Goal: Task Accomplishment & Management: Complete application form

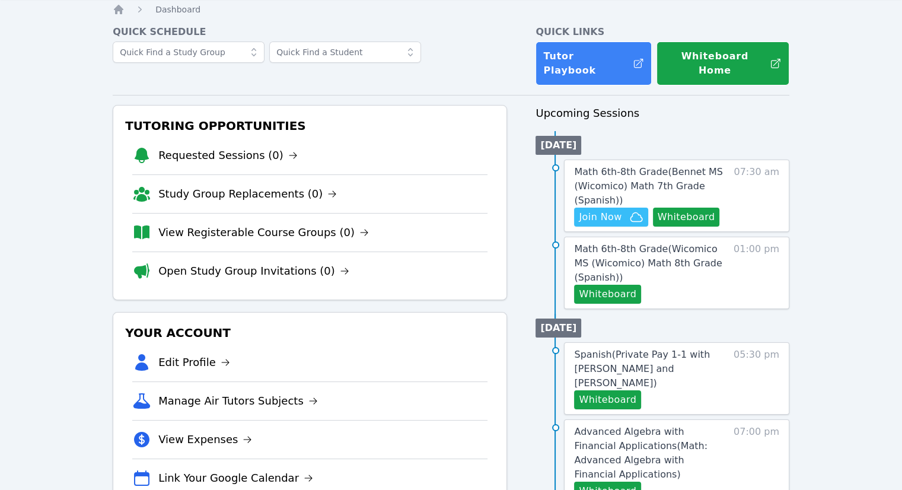
scroll to position [59, 0]
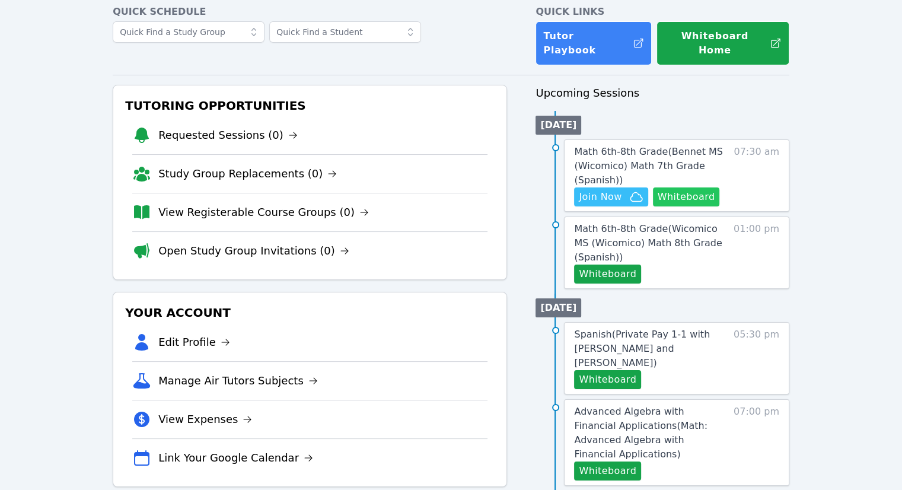
click at [671, 187] on button "Whiteboard" at bounding box center [686, 196] width 67 height 19
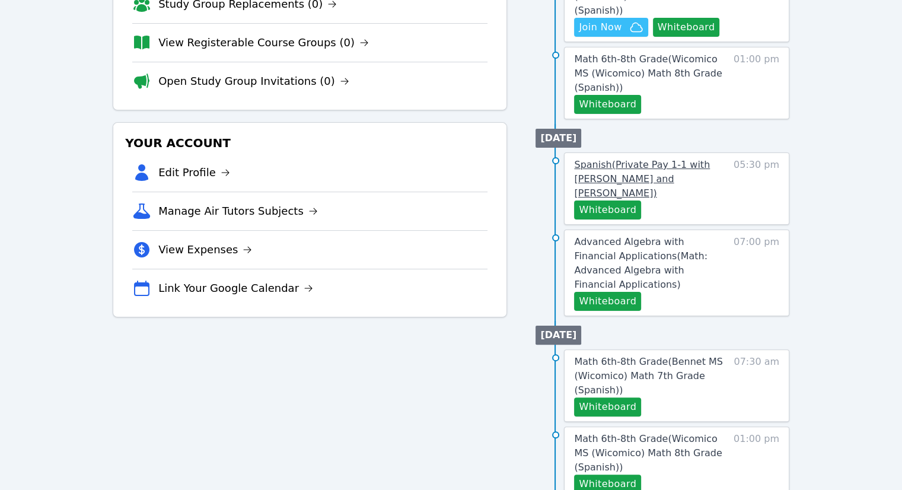
scroll to position [237, 0]
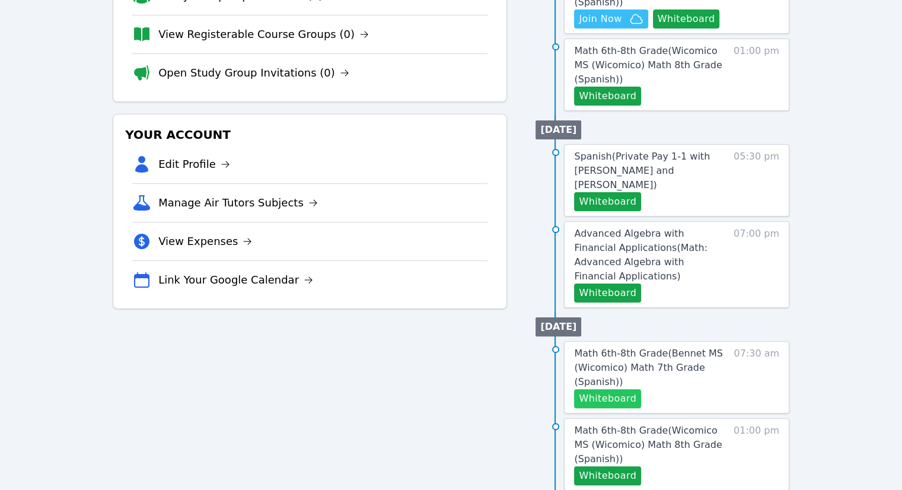
click at [594, 389] on button "Whiteboard" at bounding box center [607, 398] width 67 height 19
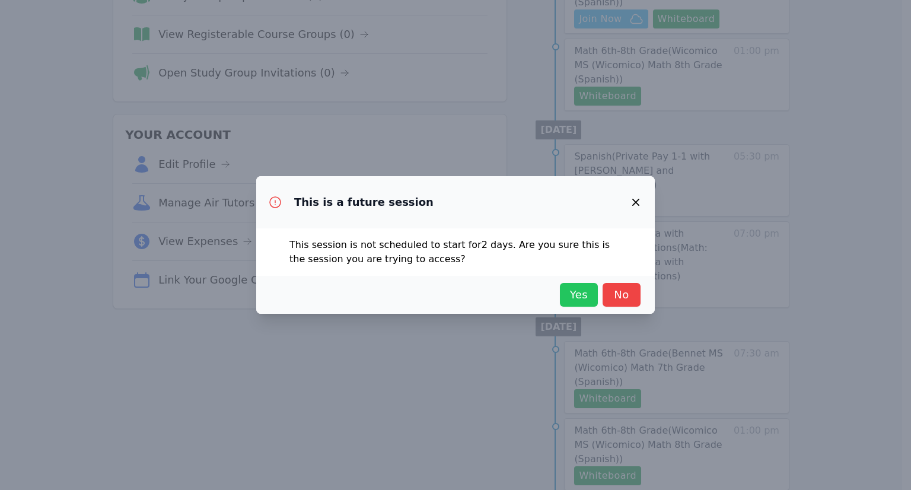
click at [589, 297] on span "Yes" at bounding box center [579, 294] width 26 height 17
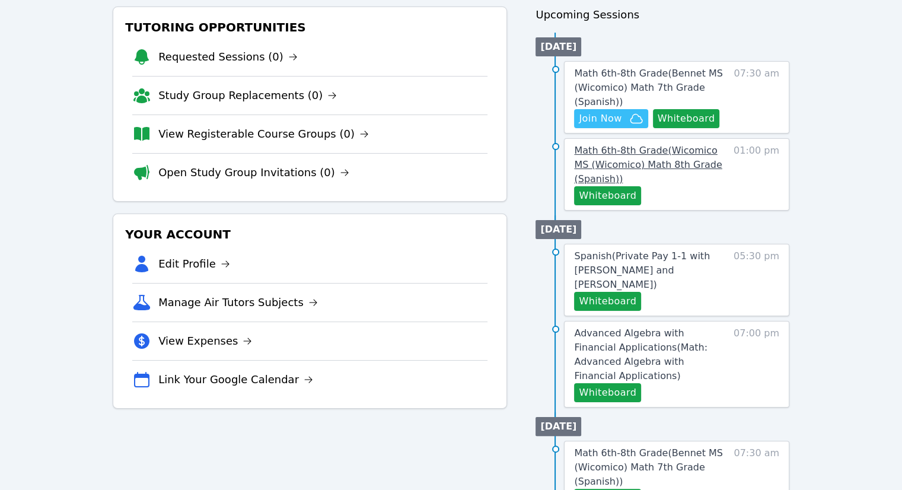
scroll to position [0, 0]
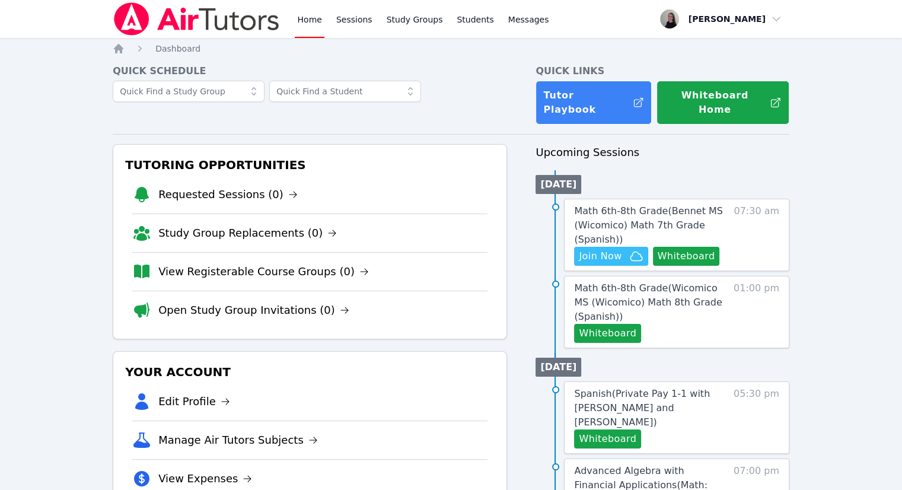
click at [617, 255] on div "Math 6th-8th Grade ( Bennet MS (Wicomico) Math 7th Grade (Spanish) ) Hidden Joi…" at bounding box center [676, 235] width 225 height 72
click at [618, 249] on span "Join Now" at bounding box center [600, 256] width 43 height 14
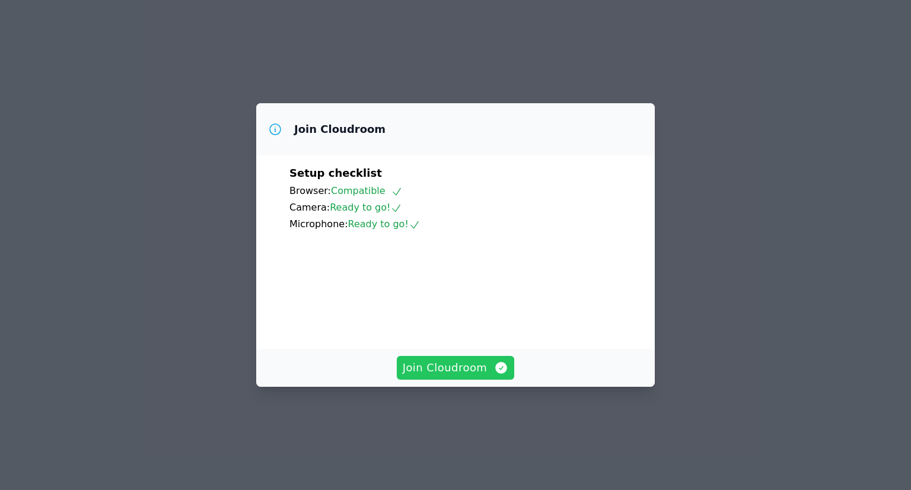
click at [455, 376] on span "Join Cloudroom" at bounding box center [456, 367] width 106 height 17
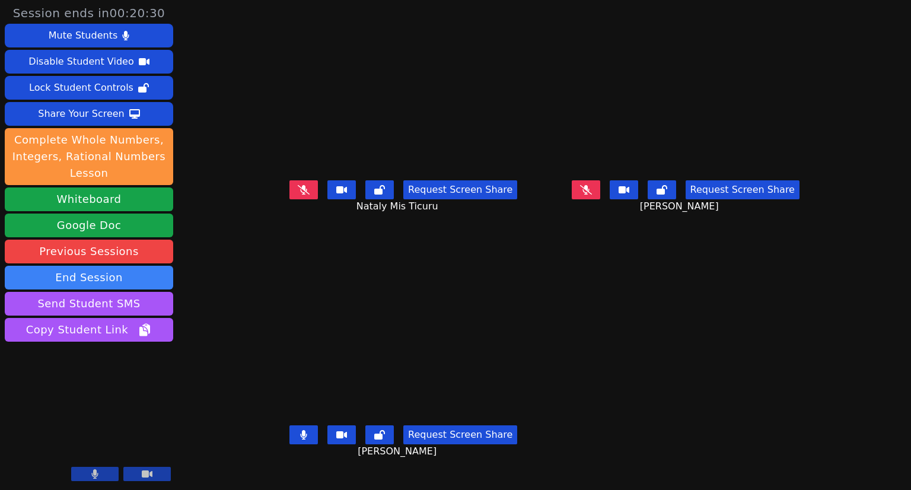
click at [289, 441] on button at bounding box center [303, 434] width 28 height 19
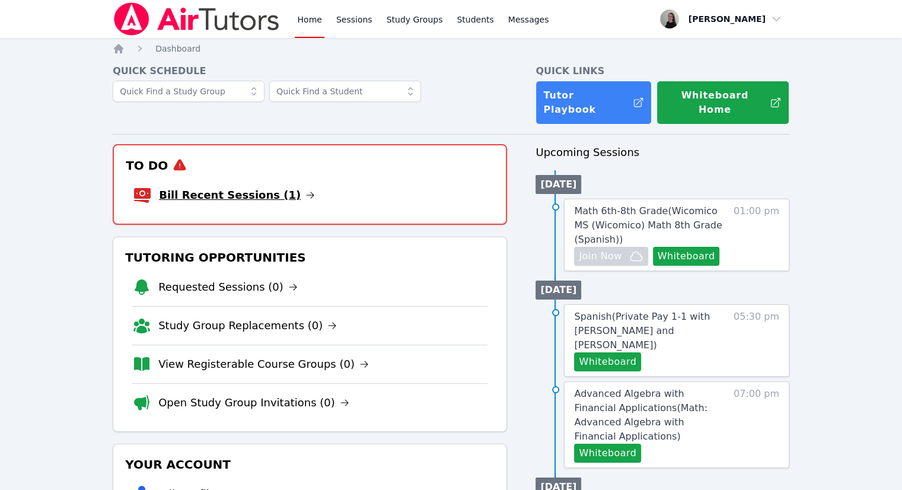
click at [269, 187] on link "Bill Recent Sessions (1)" at bounding box center [237, 195] width 156 height 17
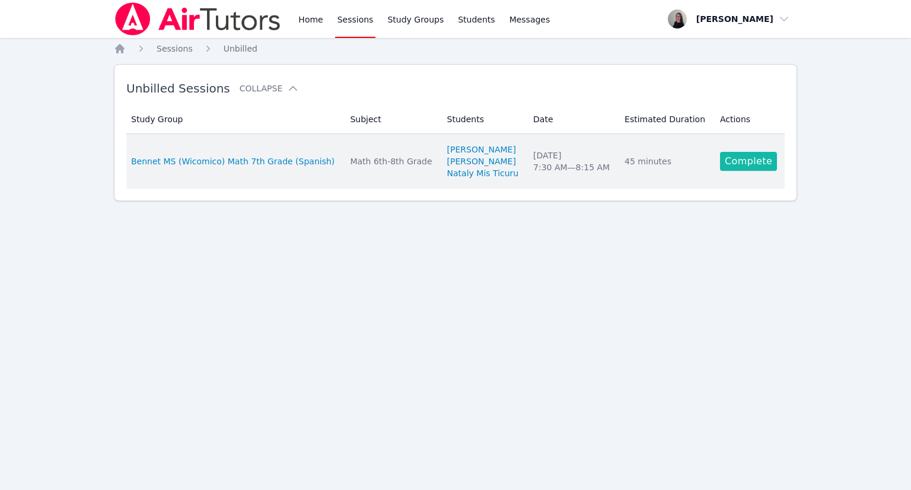
click at [744, 159] on link "Complete" at bounding box center [748, 161] width 57 height 19
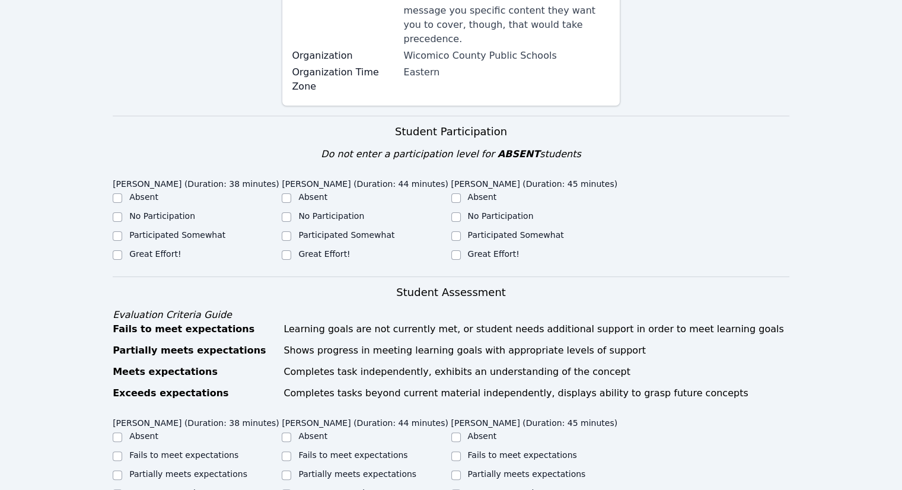
scroll to position [356, 0]
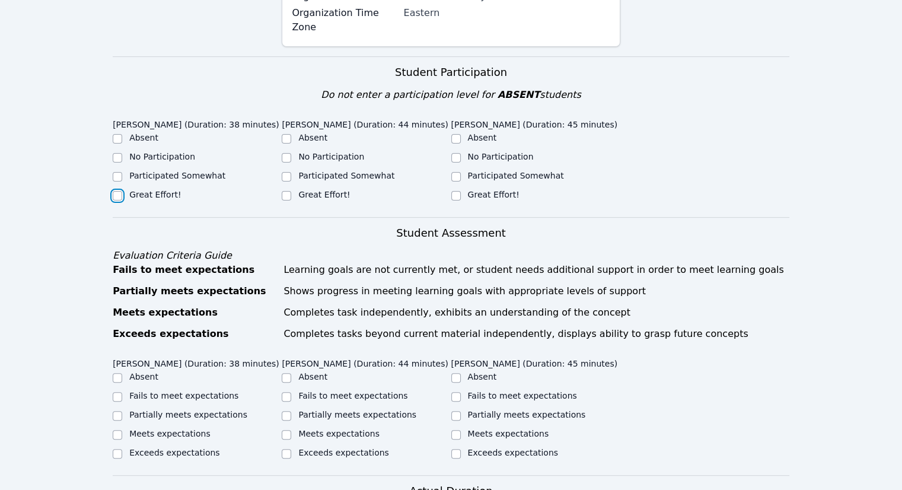
click at [117, 191] on input "Great Effort!" at bounding box center [117, 195] width 9 height 9
checkbox input "true"
click at [286, 189] on div at bounding box center [286, 196] width 9 height 14
click at [288, 191] on input "Great Effort!" at bounding box center [286, 195] width 9 height 9
checkbox input "true"
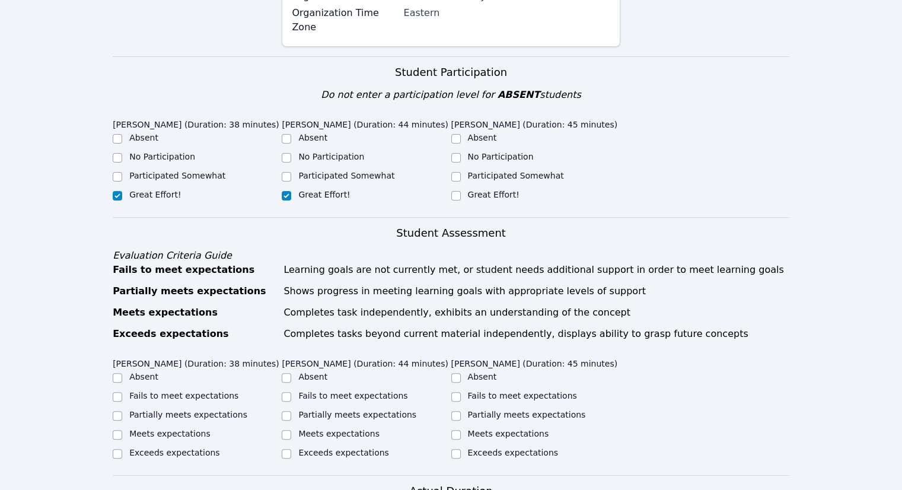
click at [466, 189] on div "Great Effort!" at bounding box center [535, 196] width 169 height 14
click at [454, 191] on input "Great Effort!" at bounding box center [455, 195] width 9 height 9
checkbox input "true"
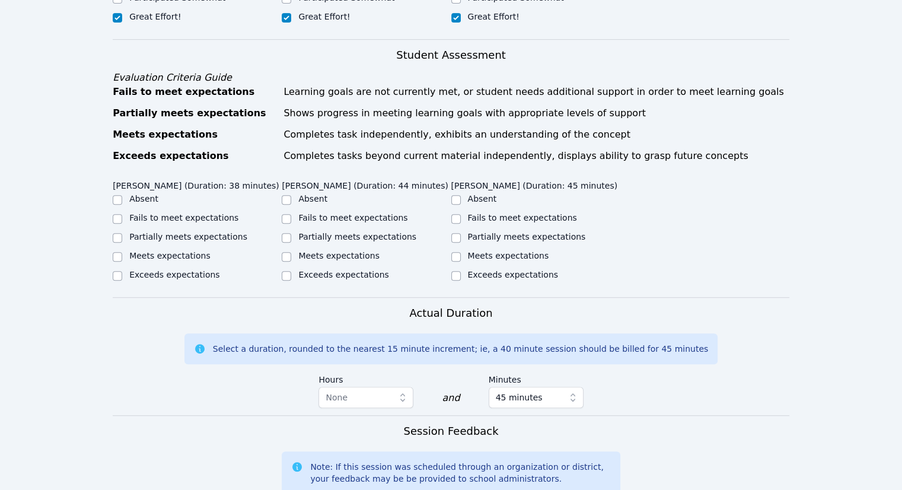
click at [160, 251] on label "Meets expectations" at bounding box center [169, 255] width 81 height 9
click at [122, 252] on input "Meets expectations" at bounding box center [117, 256] width 9 height 9
checkbox input "true"
click at [295, 269] on div "Exceeds expectations" at bounding box center [366, 276] width 169 height 14
click at [290, 271] on input "Exceeds expectations" at bounding box center [286, 275] width 9 height 9
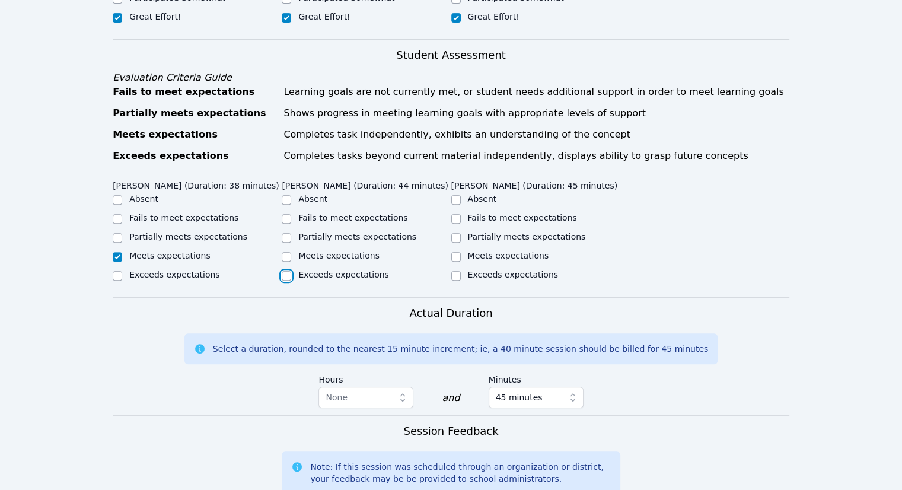
checkbox input "true"
click at [467, 250] on div "Meets expectations" at bounding box center [535, 257] width 169 height 14
click at [455, 252] on input "Meets expectations" at bounding box center [455, 256] width 9 height 9
checkbox input "true"
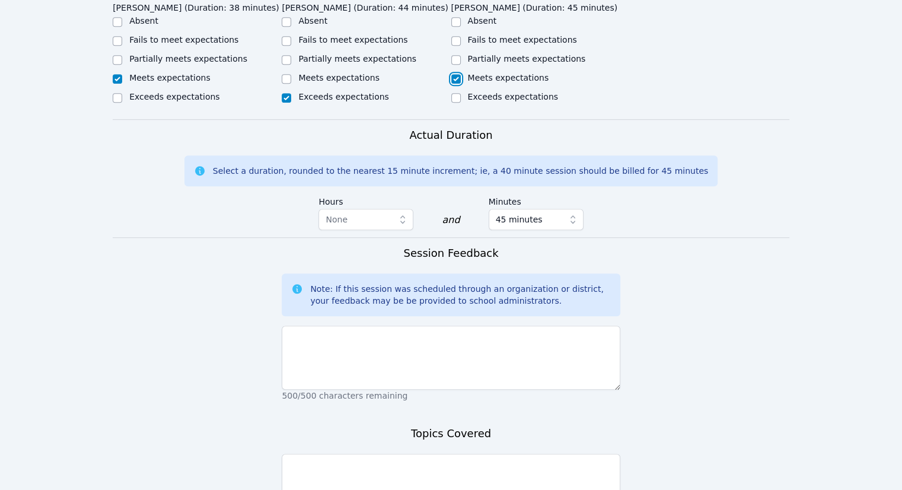
scroll to position [771, 0]
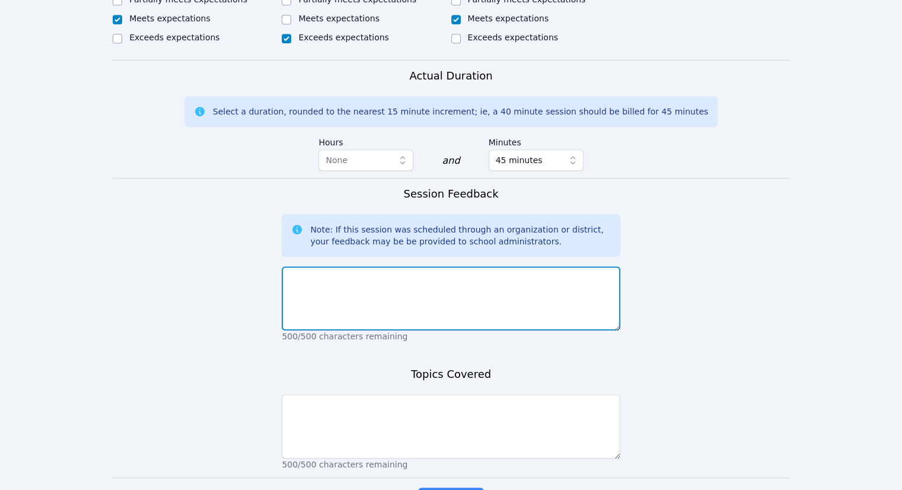
click at [448, 288] on textarea at bounding box center [451, 298] width 338 height 64
click at [339, 266] on textarea "They all did agreat job today" at bounding box center [451, 298] width 338 height 64
click at [415, 266] on textarea "They all did a great job today" at bounding box center [451, 298] width 338 height 64
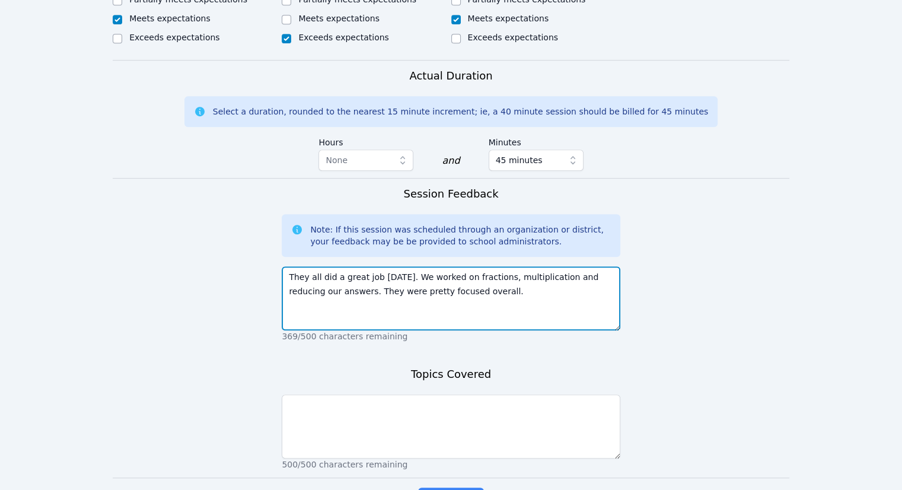
type textarea "They all did a great job today. We worked on fractions, multiplication and redu…"
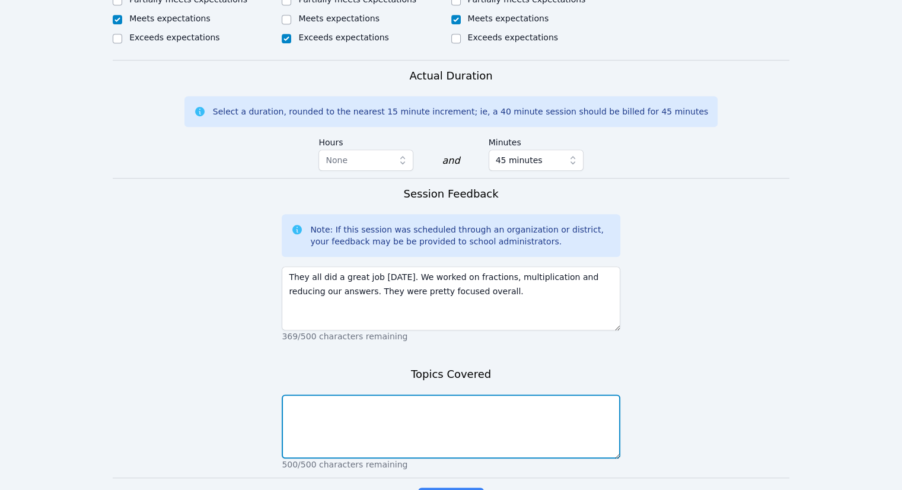
click at [403, 414] on textarea at bounding box center [451, 426] width 338 height 64
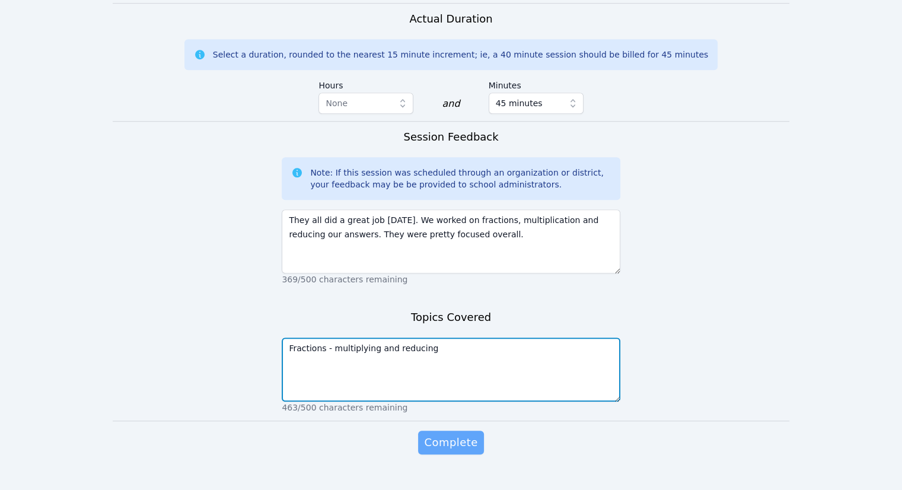
scroll to position [834, 0]
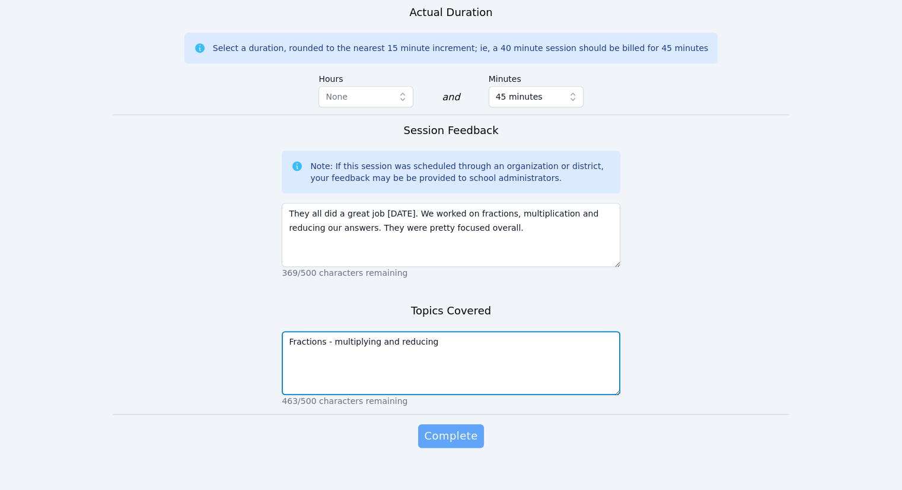
type textarea "Fractions - multiplying and reducing"
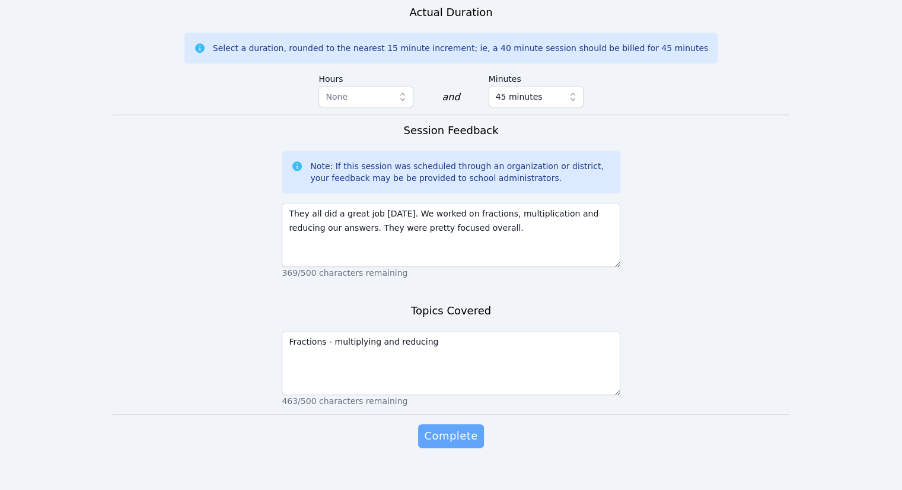
click at [458, 428] on span "Complete" at bounding box center [450, 436] width 53 height 17
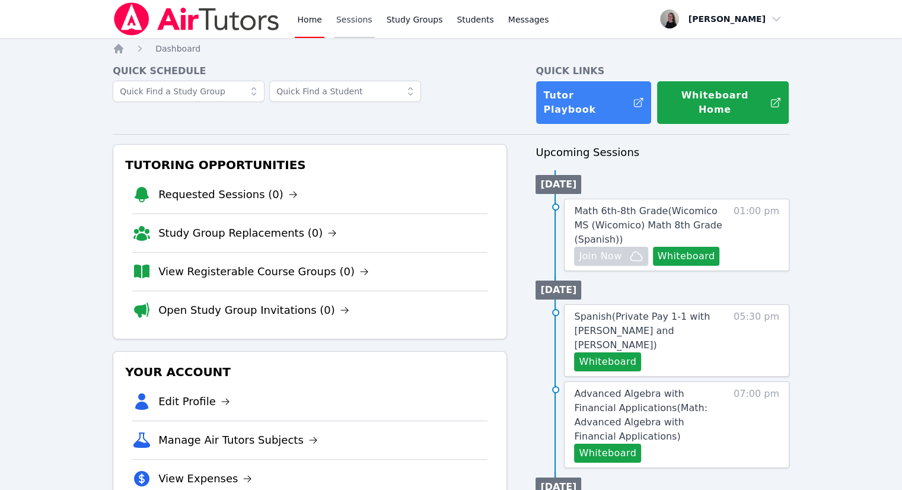
click at [351, 26] on link "Sessions" at bounding box center [354, 19] width 41 height 38
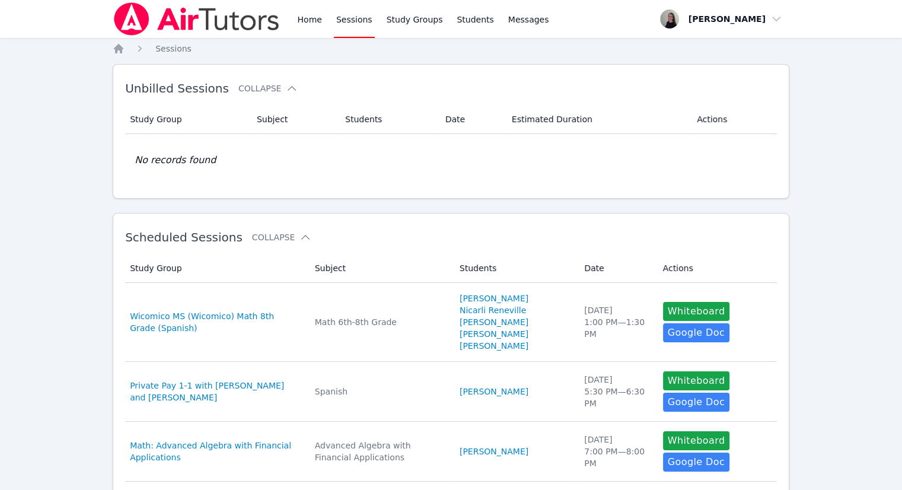
click at [324, 33] on div "Home Sessions Study Groups Students Messages" at bounding box center [423, 19] width 256 height 38
click at [310, 31] on link "Home" at bounding box center [309, 19] width 29 height 38
